Goal: Transaction & Acquisition: Book appointment/travel/reservation

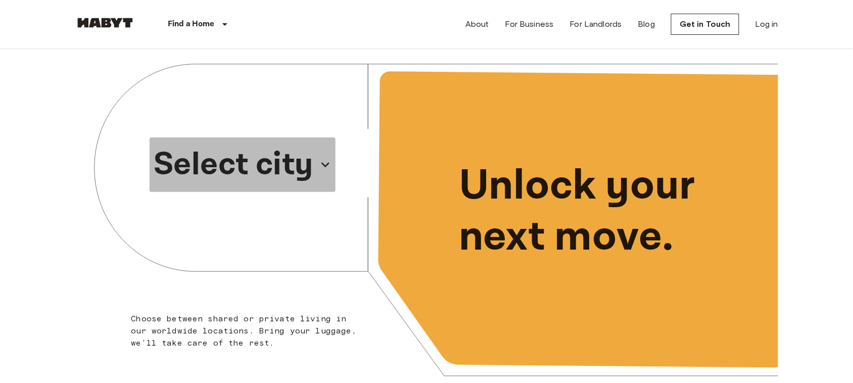
click at [226, 157] on p "Select city" at bounding box center [234, 165] width 160 height 49
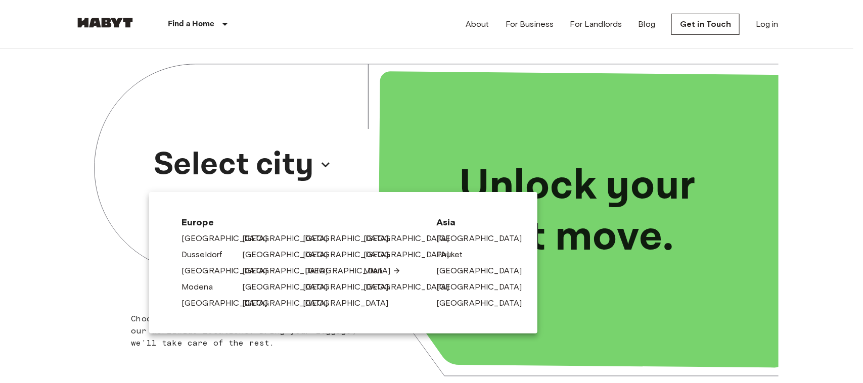
click at [314, 269] on link "[GEOGRAPHIC_DATA]" at bounding box center [353, 271] width 96 height 12
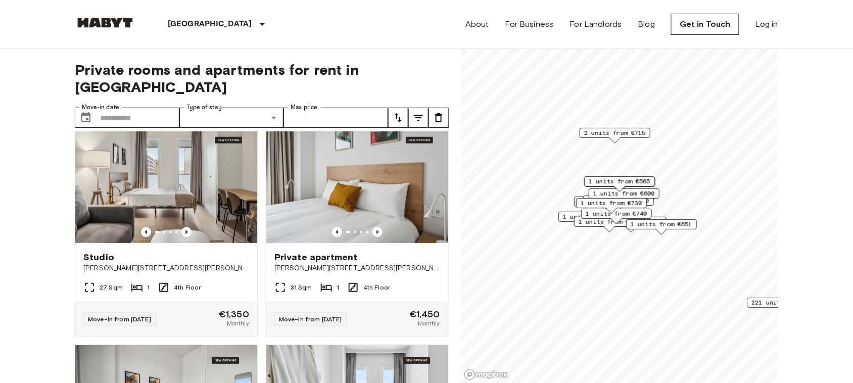
scroll to position [2059, 0]
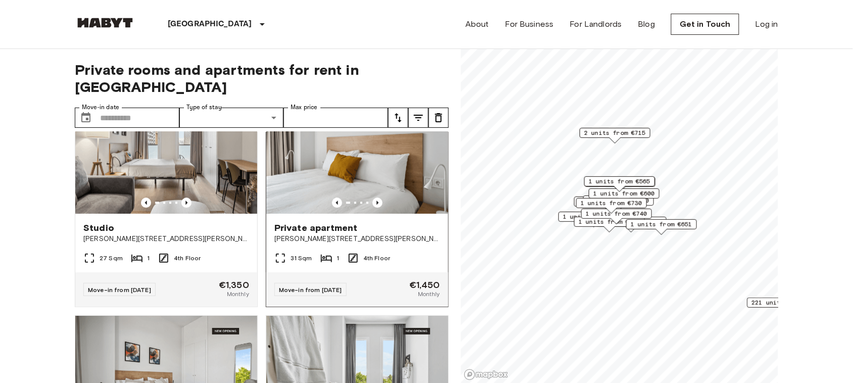
click at [314, 234] on span "Private apartment" at bounding box center [315, 228] width 83 height 12
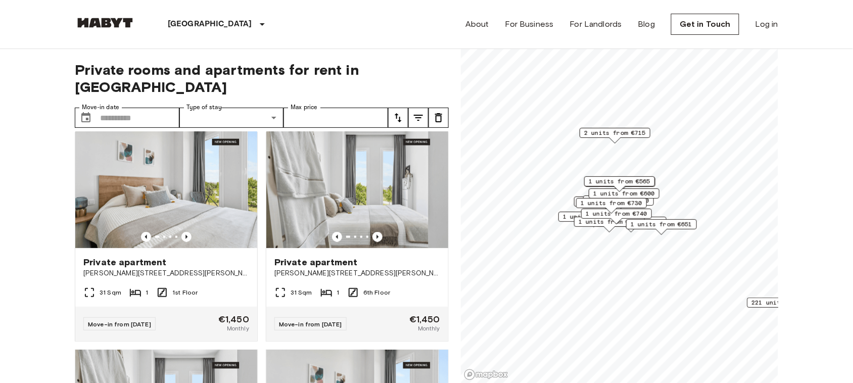
scroll to position [0, 0]
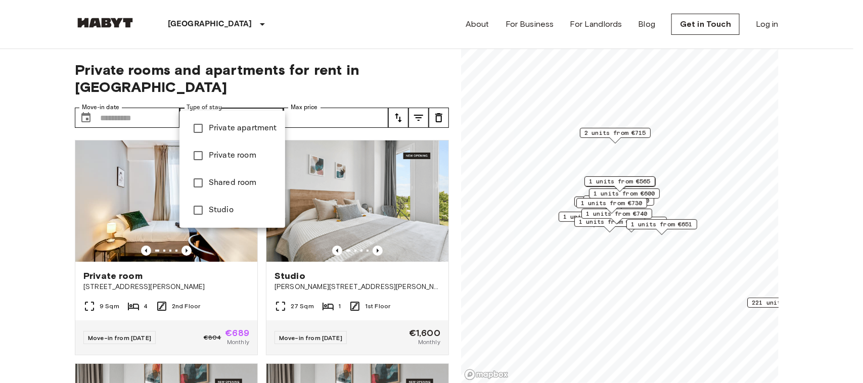
click at [244, 150] on span "Private room" at bounding box center [243, 156] width 68 height 12
type input "**********"
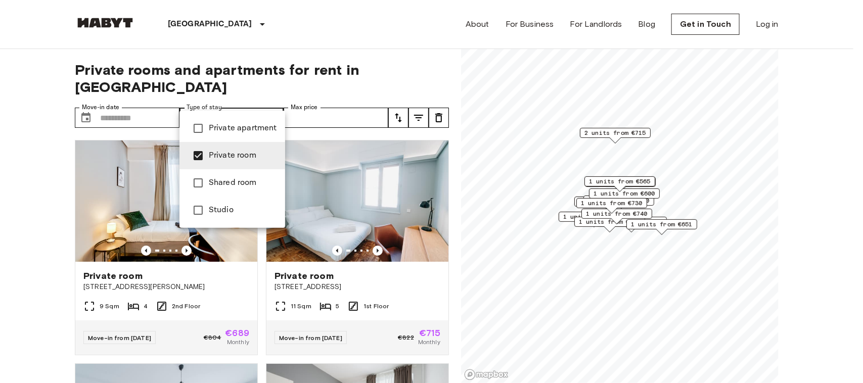
click at [0, 160] on div at bounding box center [431, 191] width 863 height 383
